Goal: Task Accomplishment & Management: Use online tool/utility

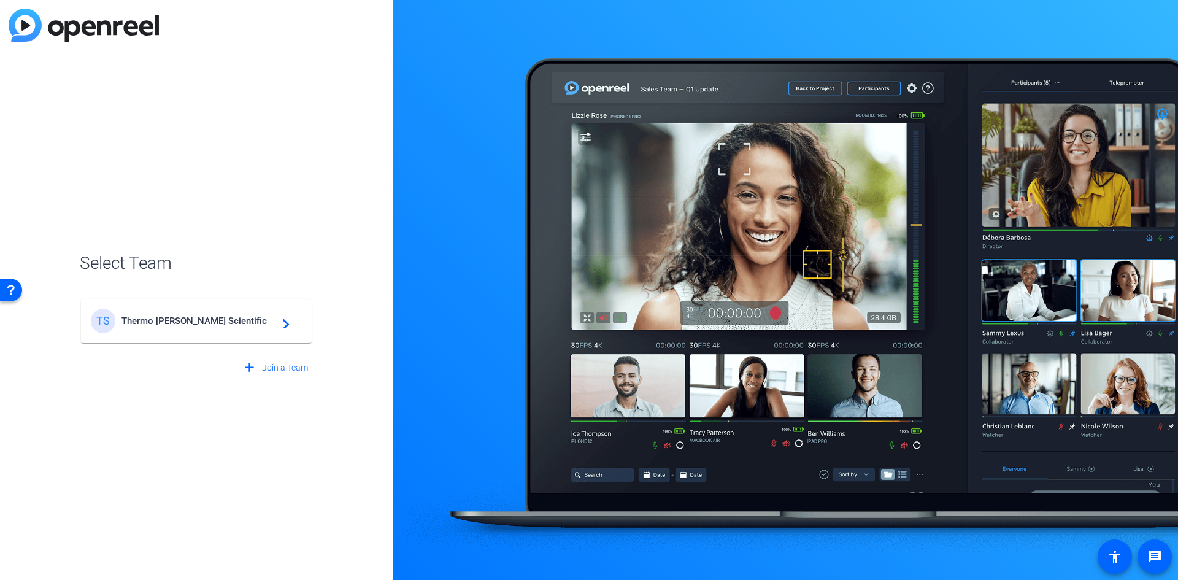
click at [193, 324] on span "Thermo [PERSON_NAME] Scientific" at bounding box center [197, 320] width 153 height 11
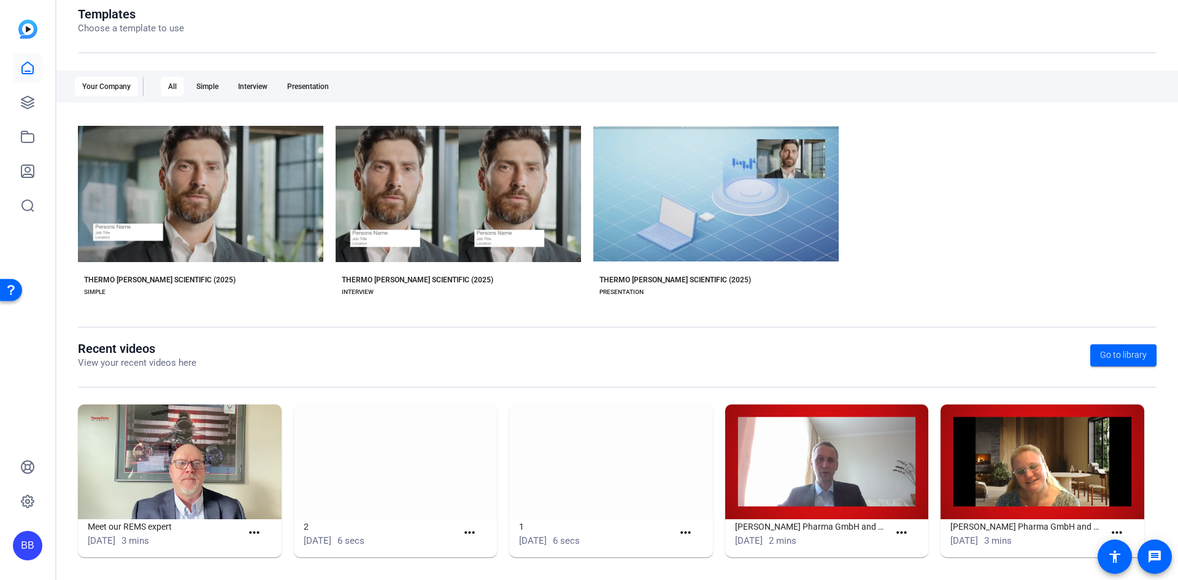
scroll to position [145, 0]
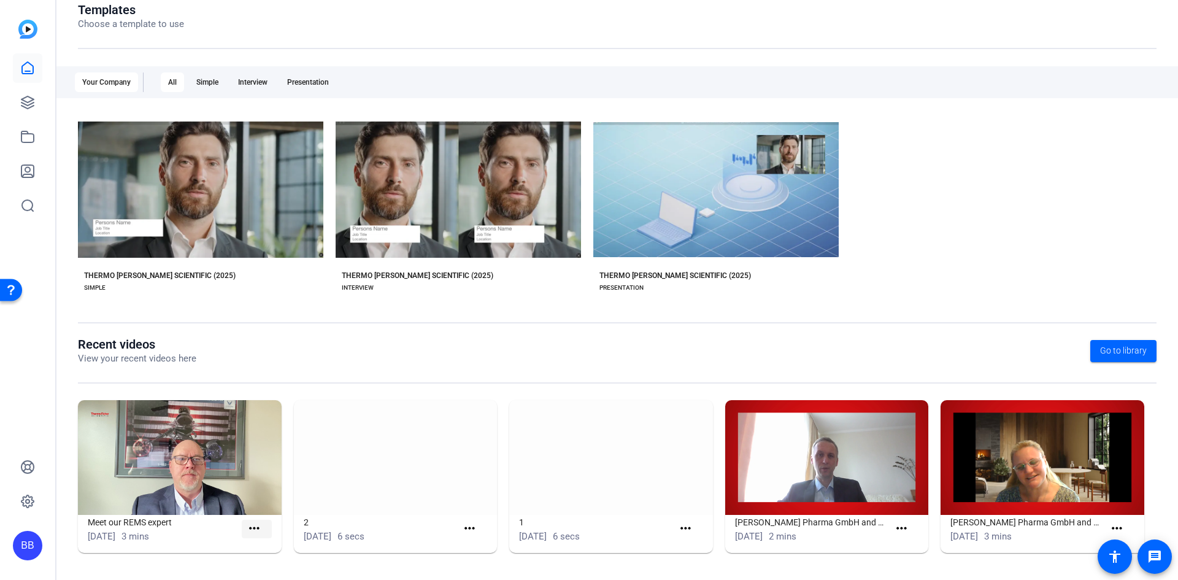
click at [247, 528] on mat-icon "more_horiz" at bounding box center [254, 528] width 15 height 15
click at [196, 543] on div at bounding box center [589, 290] width 1178 height 580
click at [204, 442] on img at bounding box center [180, 457] width 204 height 115
click at [254, 528] on mat-icon "more_horiz" at bounding box center [254, 528] width 15 height 15
click at [213, 437] on div at bounding box center [589, 290] width 1178 height 580
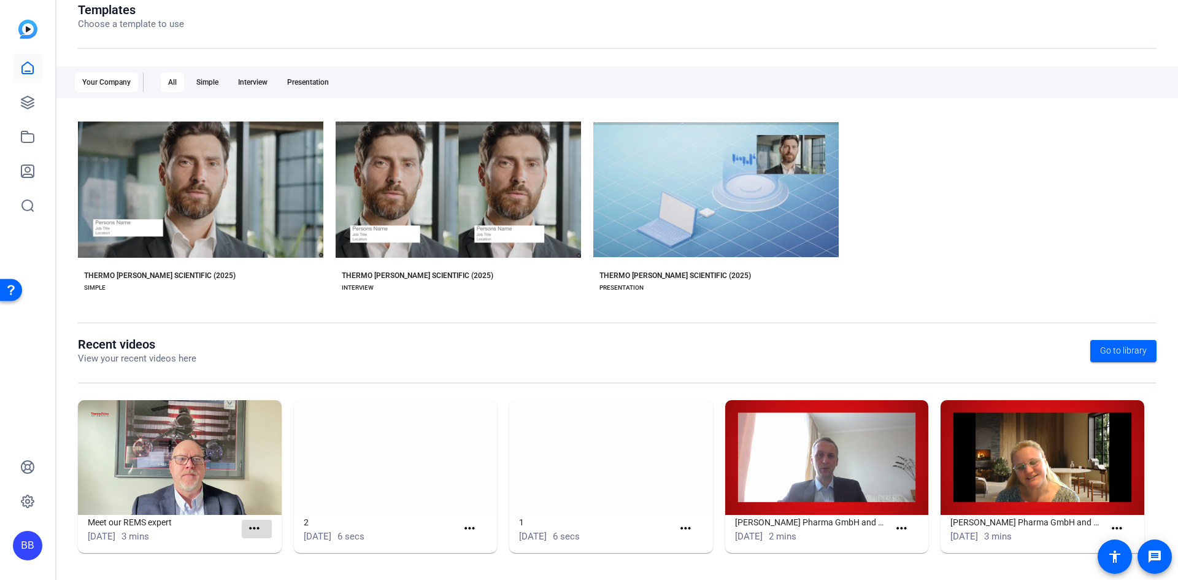
click at [247, 534] on mat-icon "more_horiz" at bounding box center [254, 528] width 15 height 15
click at [265, 550] on span "View" at bounding box center [279, 546] width 49 height 15
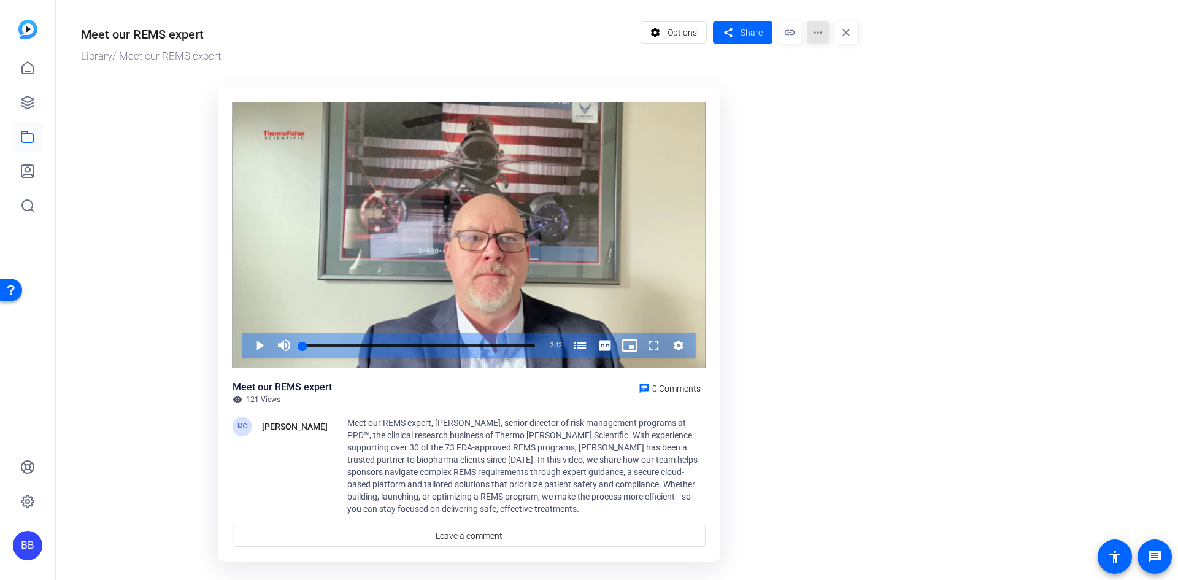
click at [821, 31] on mat-icon "more_horiz" at bounding box center [818, 32] width 22 height 22
drag, startPoint x: 849, startPoint y: 239, endPoint x: 862, endPoint y: 233, distance: 14.6
click at [856, 237] on div at bounding box center [589, 290] width 1178 height 580
click at [665, 31] on span at bounding box center [674, 32] width 66 height 29
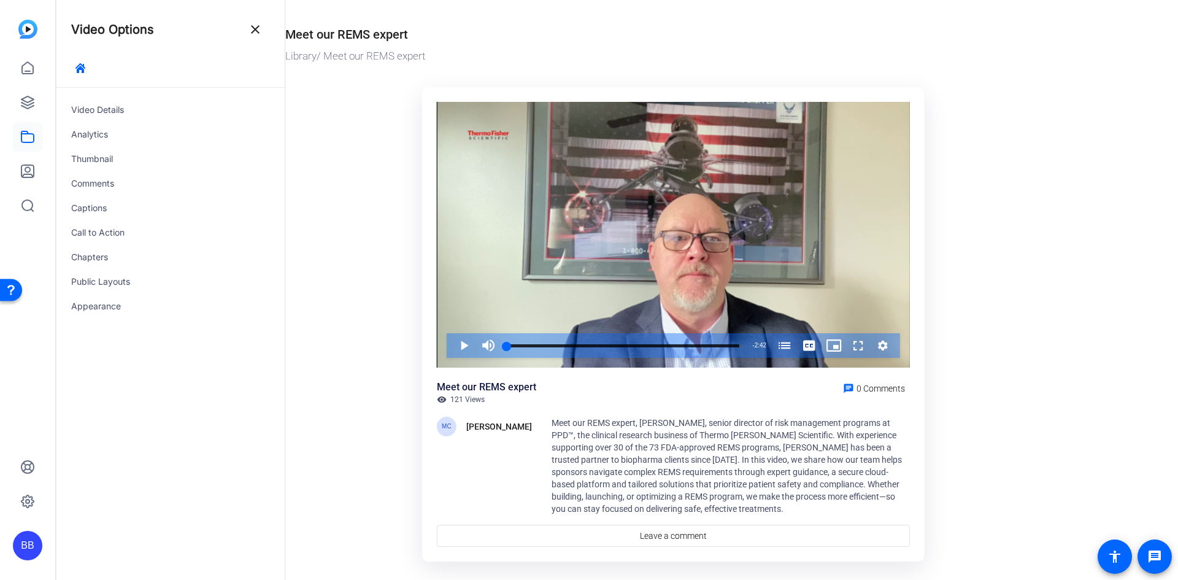
click at [333, 183] on ktd-grid "Video Player is loading. Play Video Play Mute Current Time 0:00 / Duration 2:42…" at bounding box center [673, 325] width 776 height 491
click at [320, 107] on ktd-grid "Video Player is loading. Play Video Play Mute Current Time 0:00 / Duration 2:42…" at bounding box center [673, 325] width 776 height 491
click at [28, 66] on icon at bounding box center [27, 68] width 15 height 15
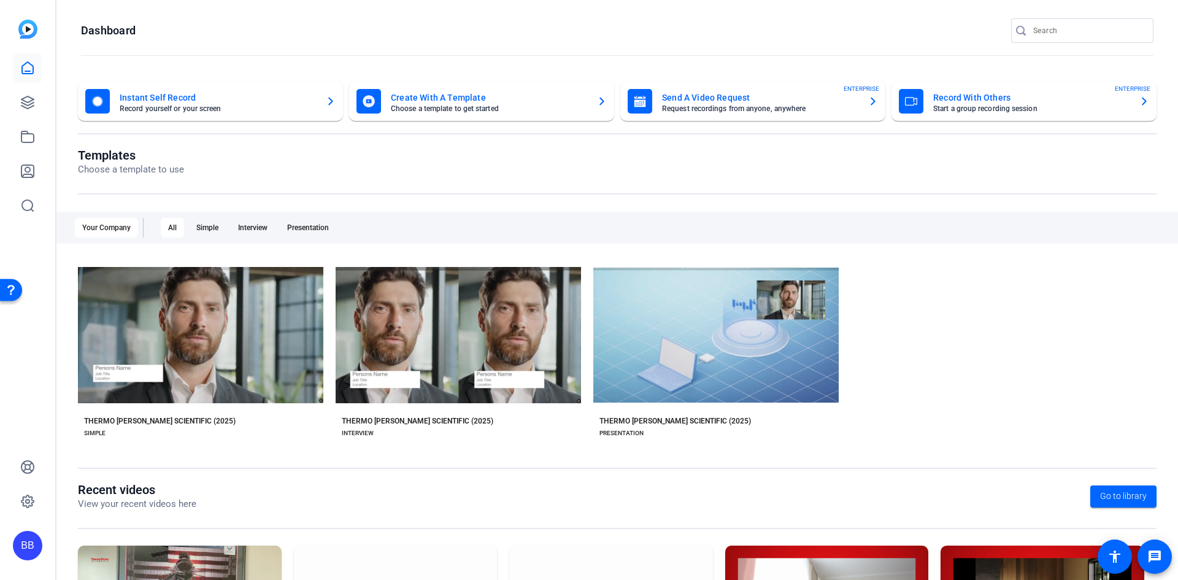
click at [535, 105] on mat-card-subtitle "Choose a template to get started" at bounding box center [489, 108] width 196 height 7
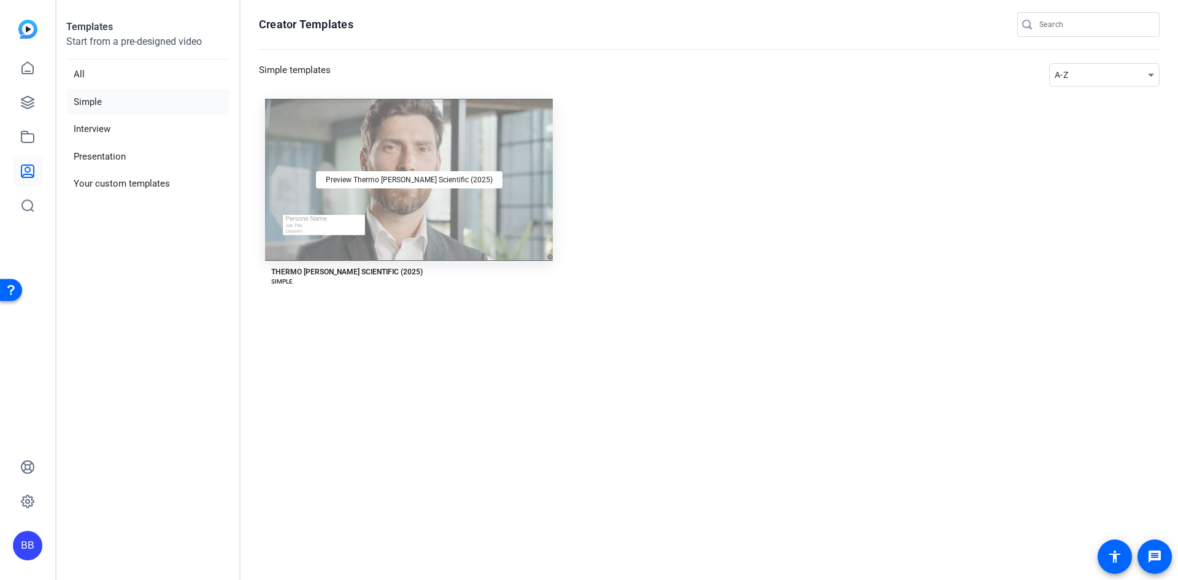
click at [407, 220] on div "Preview Thermo [PERSON_NAME] Scientific (2025)" at bounding box center [409, 180] width 288 height 162
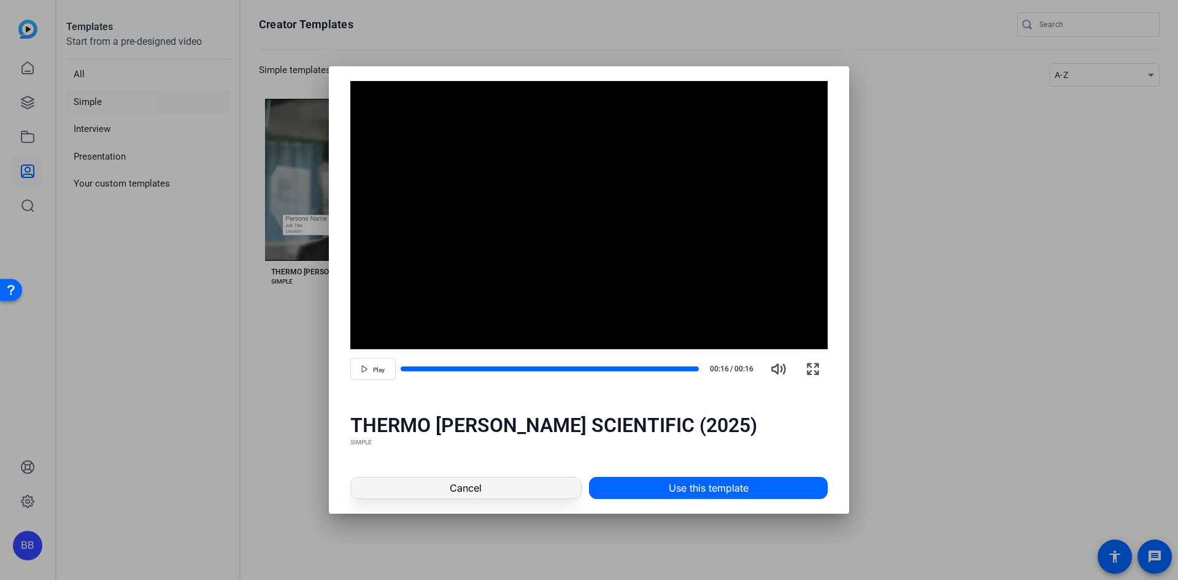
click at [467, 478] on span at bounding box center [466, 487] width 230 height 29
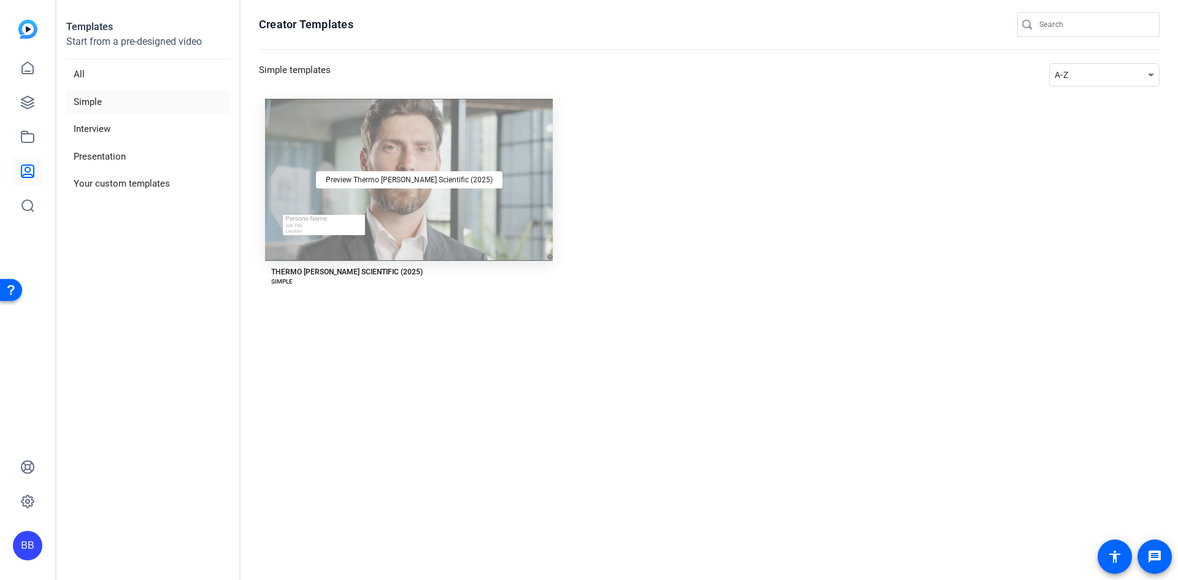
click at [375, 193] on div "Preview Thermo [PERSON_NAME] Scientific (2025)" at bounding box center [409, 180] width 288 height 162
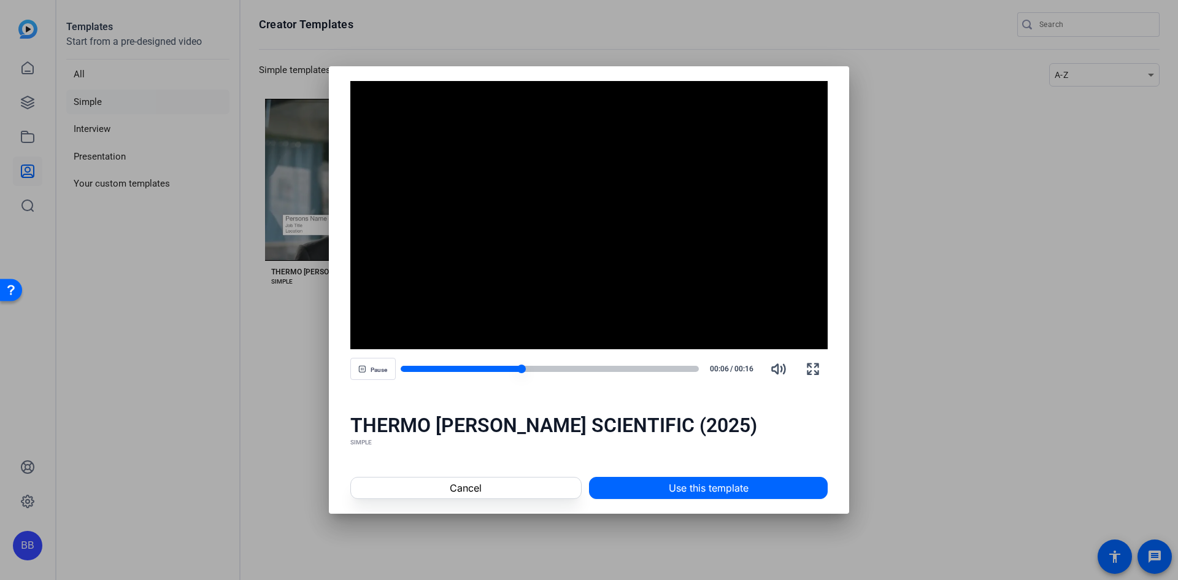
drag, startPoint x: 519, startPoint y: 374, endPoint x: 520, endPoint y: 367, distance: 6.2
click at [520, 367] on div "Pause 00:06 / 00:16" at bounding box center [589, 368] width 478 height 29
click at [674, 368] on div at bounding box center [550, 369] width 299 height 6
click at [606, 374] on div "Play 00:16 / 00:16" at bounding box center [589, 368] width 478 height 29
click at [606, 372] on div at bounding box center [550, 369] width 299 height 6
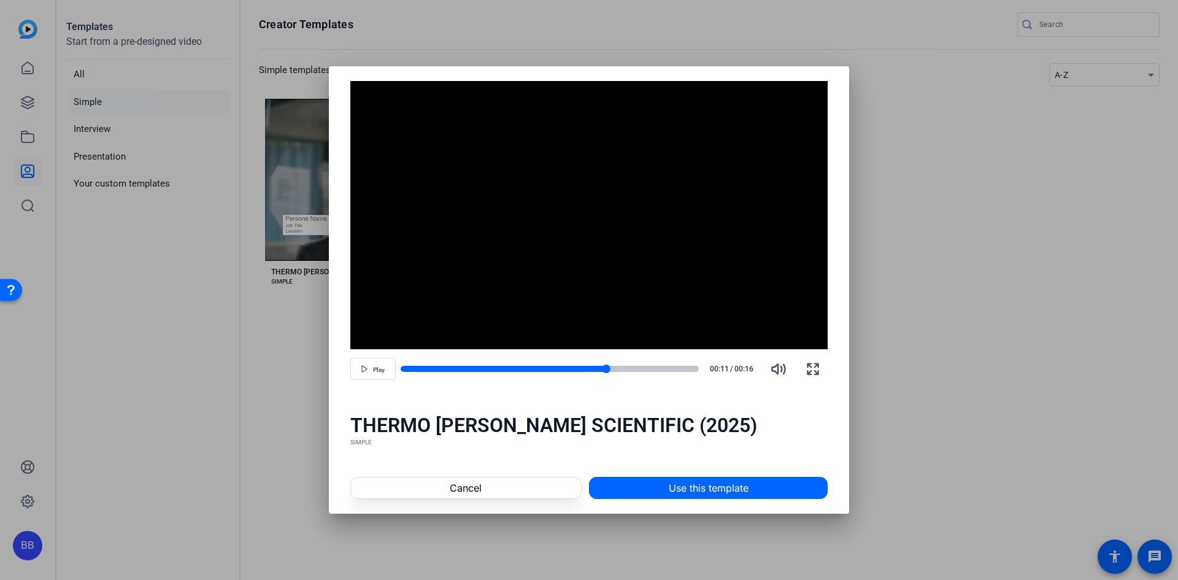
click at [516, 364] on div at bounding box center [550, 368] width 299 height 9
click at [675, 488] on span "Use this template" at bounding box center [709, 487] width 80 height 15
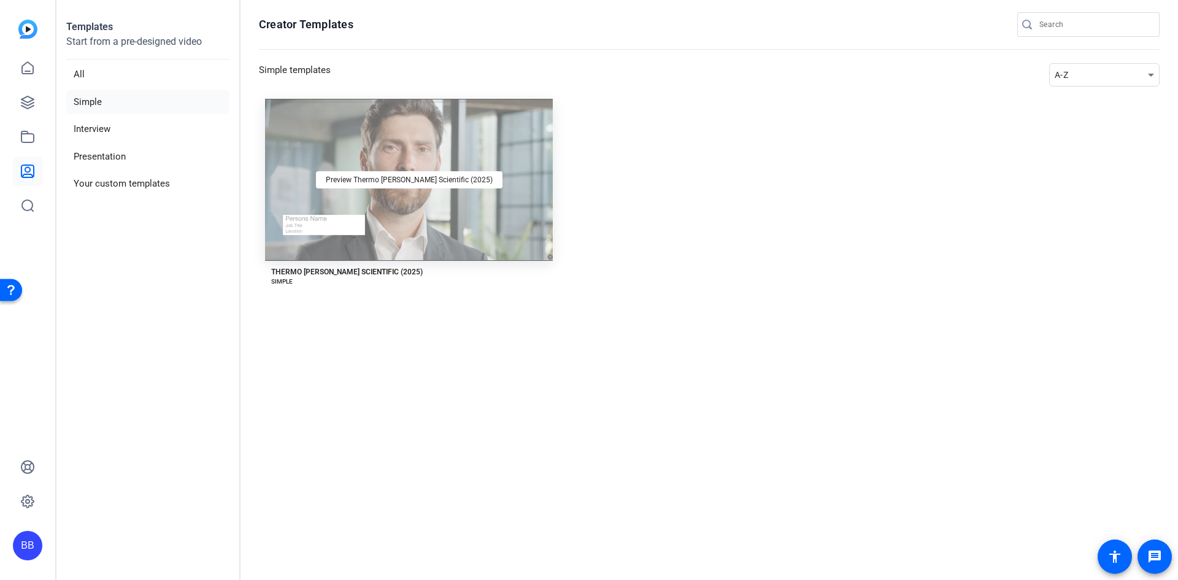
click at [454, 155] on div "Preview Thermo [PERSON_NAME] Scientific (2025)" at bounding box center [409, 180] width 288 height 162
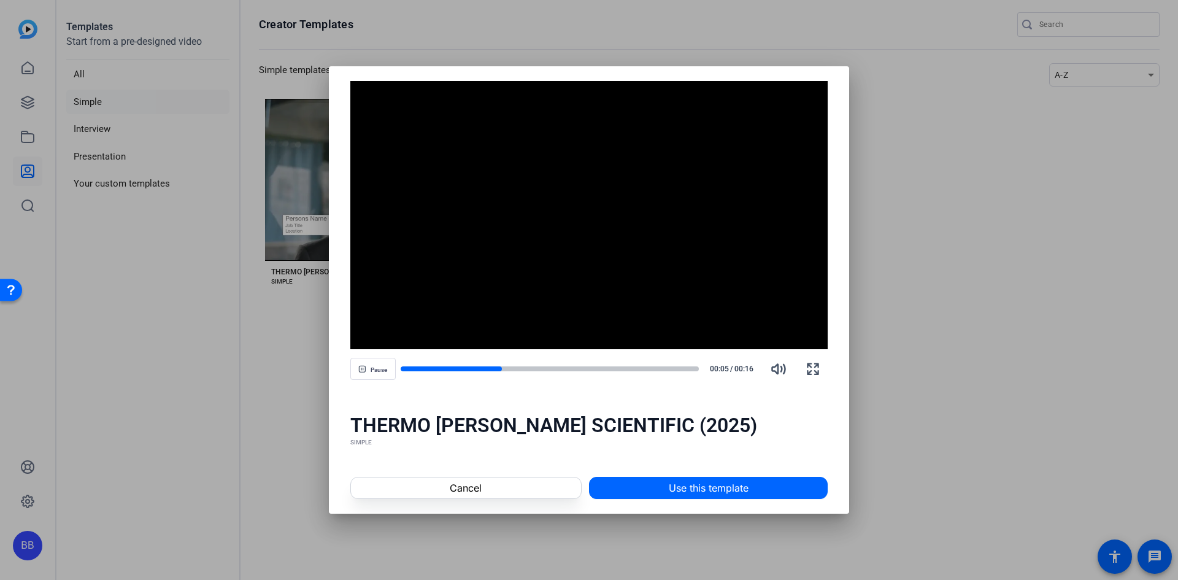
click at [309, 321] on div at bounding box center [589, 290] width 1178 height 580
